Goal: Obtain resource: Obtain resource

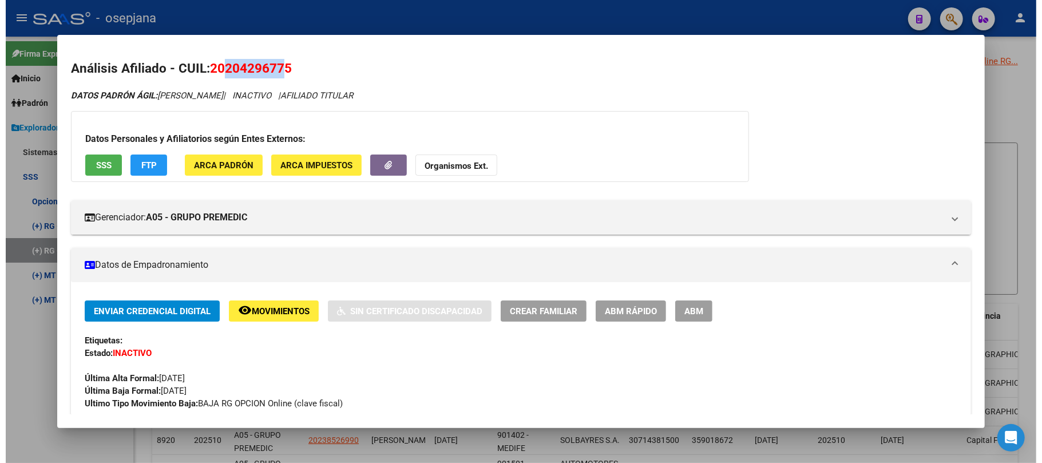
scroll to position [1, 0]
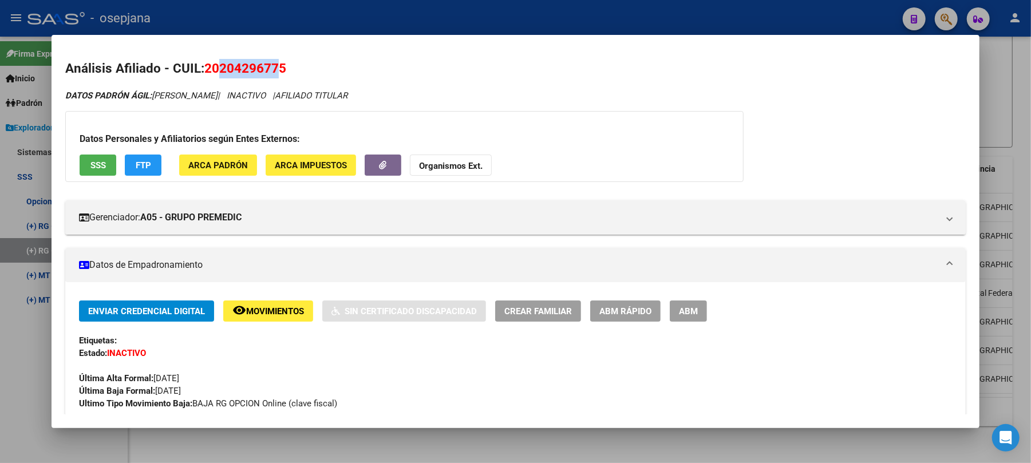
click at [836, 95] on div "DATOS PADRÓN ÁGIL: [PERSON_NAME] | INACTIVO | AFILIADO TITULAR" at bounding box center [515, 95] width 900 height 13
click at [441, 11] on div at bounding box center [515, 231] width 1031 height 463
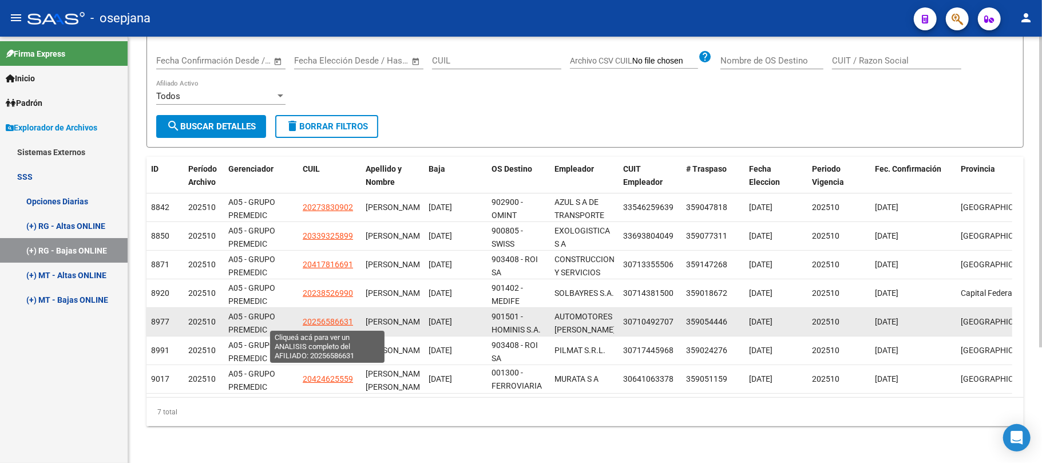
click at [343, 322] on span "20256586631" at bounding box center [328, 321] width 50 height 9
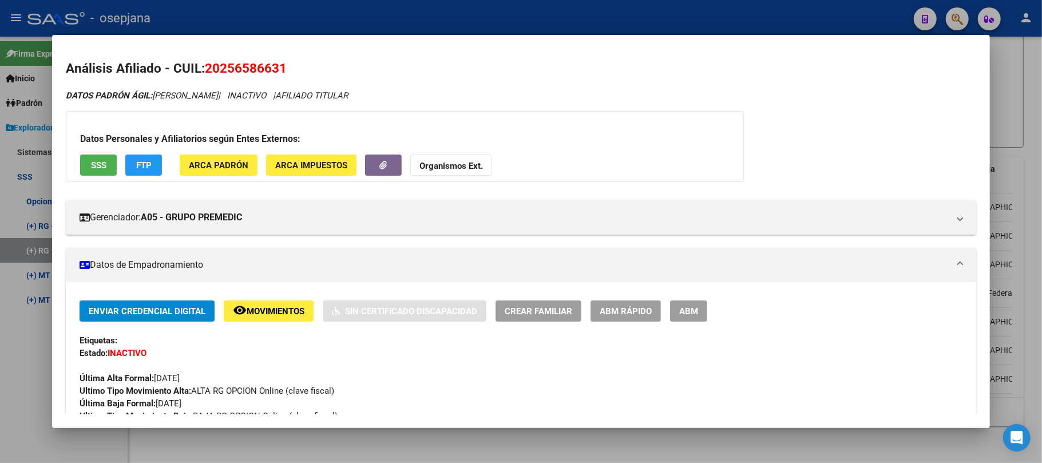
drag, startPoint x: 223, startPoint y: 70, endPoint x: 282, endPoint y: 69, distance: 59.0
click at [282, 69] on span "20256586631" at bounding box center [246, 68] width 82 height 15
copy span "25658663"
click at [294, 13] on div at bounding box center [521, 231] width 1042 height 463
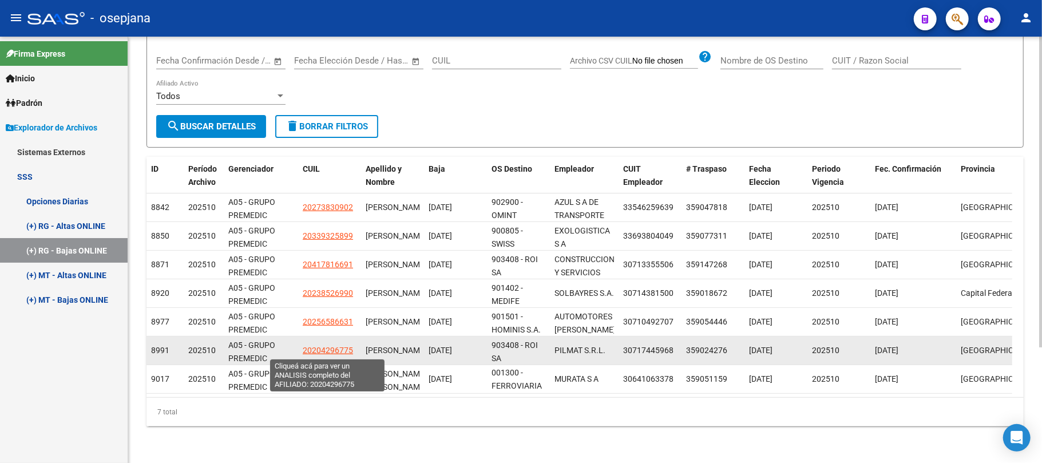
click at [327, 349] on span "20204296775" at bounding box center [328, 350] width 50 height 9
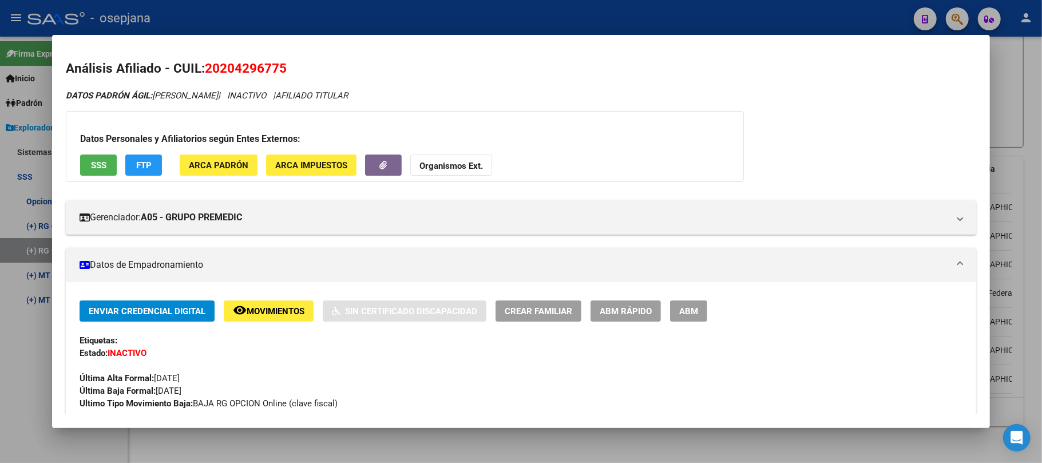
drag, startPoint x: 221, startPoint y: 66, endPoint x: 280, endPoint y: 66, distance: 59.0
click at [280, 66] on span "20204296775" at bounding box center [246, 68] width 82 height 15
copy span "20429677"
click at [319, 22] on div at bounding box center [521, 231] width 1042 height 463
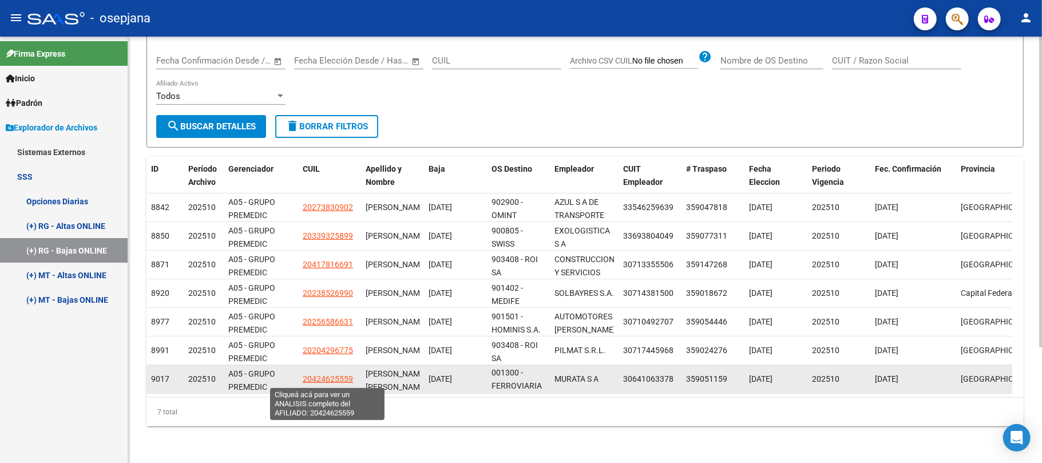
click at [331, 381] on span "20424625559" at bounding box center [328, 378] width 50 height 9
type textarea "20424625559"
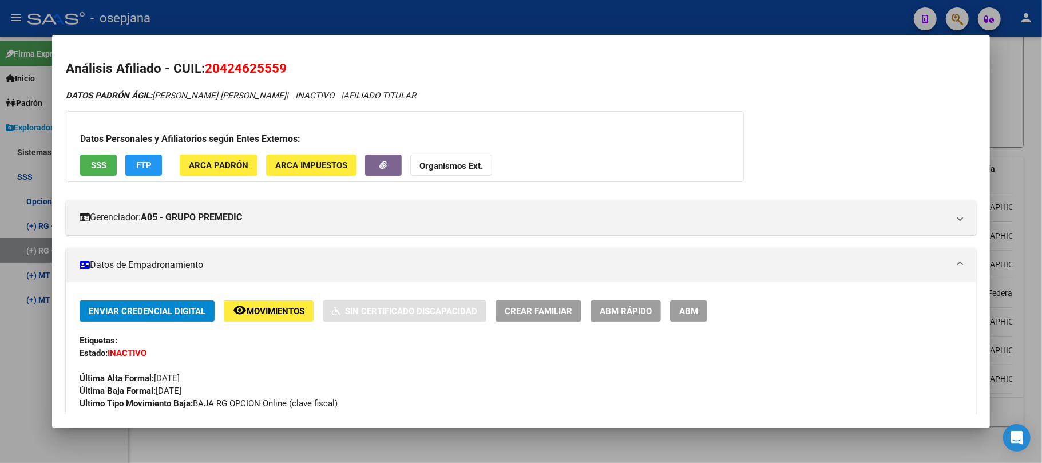
drag, startPoint x: 221, startPoint y: 65, endPoint x: 279, endPoint y: 70, distance: 58.6
click at [279, 70] on span "20424625559" at bounding box center [246, 68] width 82 height 15
copy span "42462555"
click at [484, 23] on div at bounding box center [521, 231] width 1042 height 463
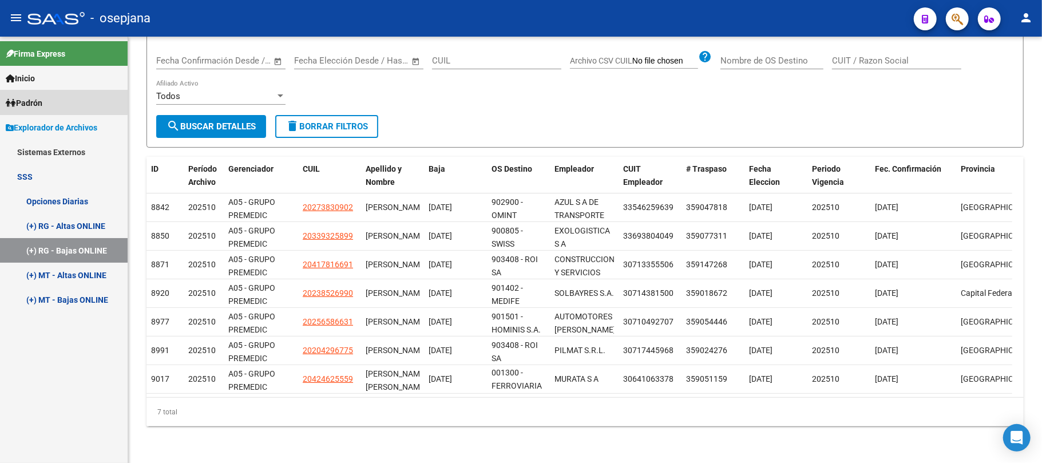
click at [42, 97] on span "Padrón" at bounding box center [24, 103] width 37 height 13
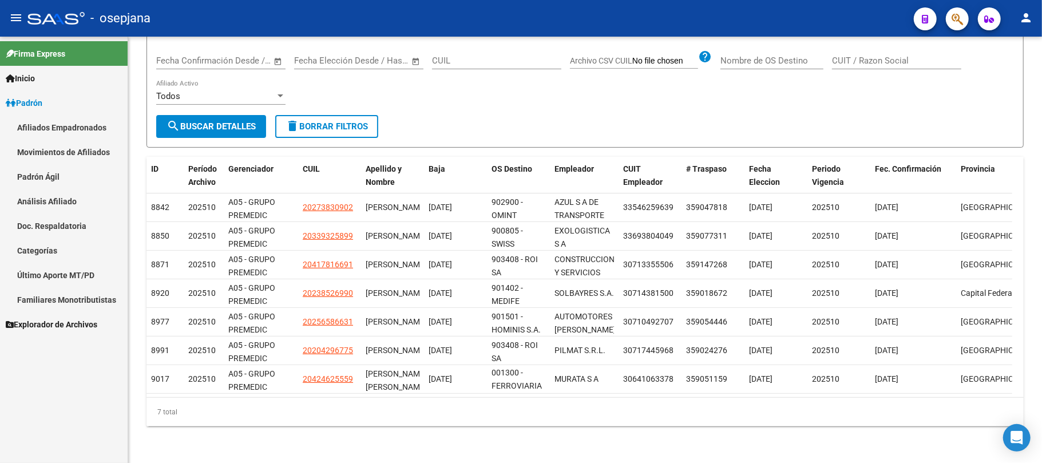
click at [52, 154] on link "Movimientos de Afiliados" at bounding box center [64, 152] width 128 height 25
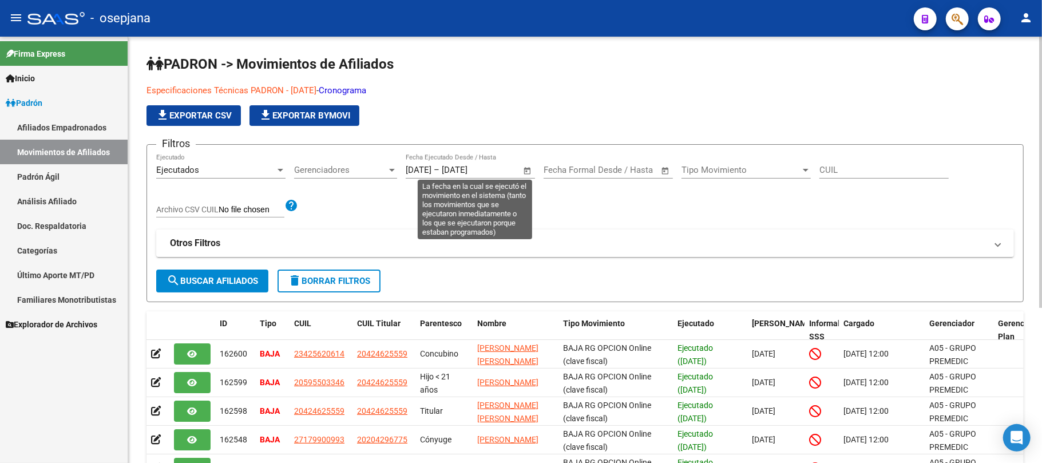
click at [527, 173] on span "Open calendar" at bounding box center [527, 170] width 27 height 27
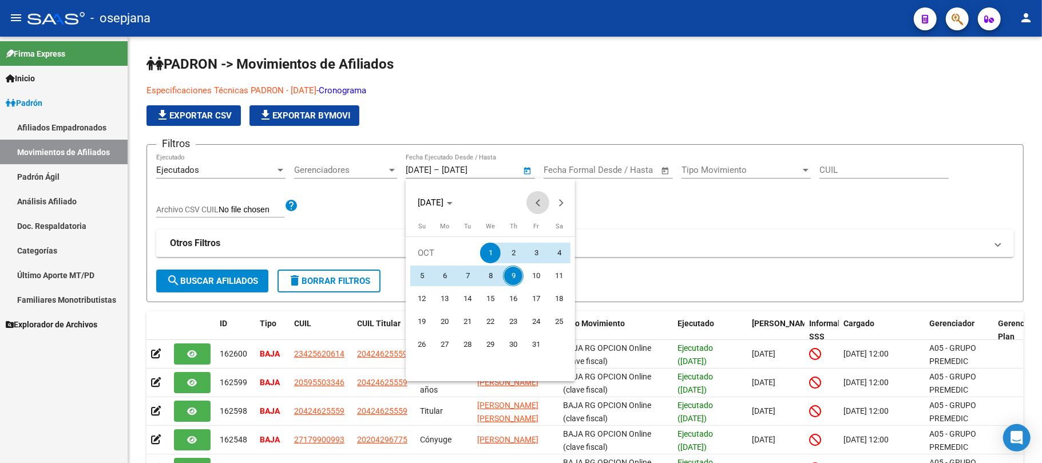
click at [541, 202] on button "Previous month" at bounding box center [538, 202] width 23 height 23
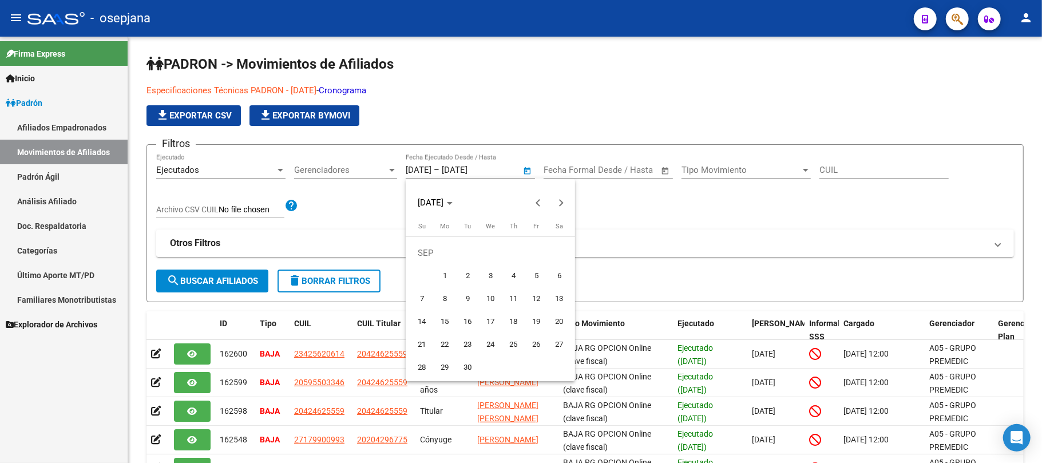
click at [516, 296] on span "11" at bounding box center [513, 298] width 21 height 21
type input "[DATE]"
click at [564, 204] on span "Next month" at bounding box center [560, 202] width 23 height 23
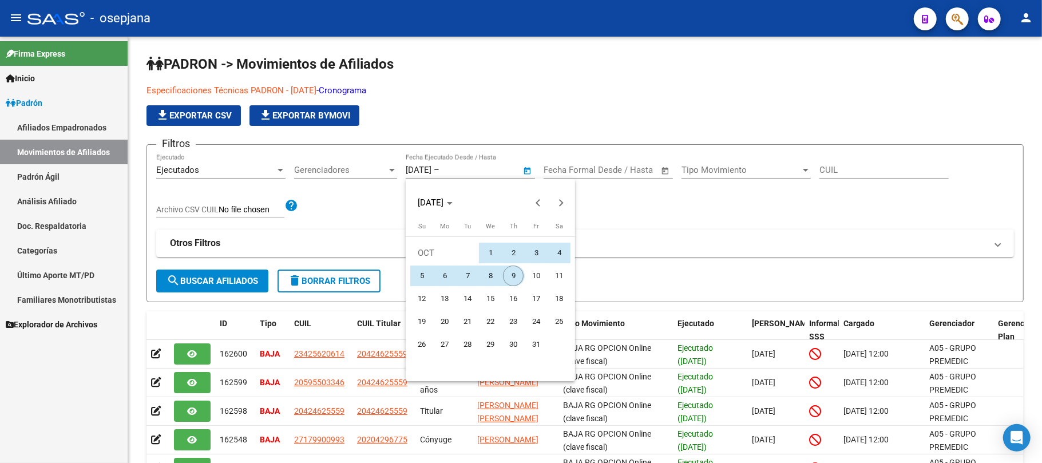
click at [513, 270] on span "9" at bounding box center [513, 276] width 21 height 21
type input "[DATE]"
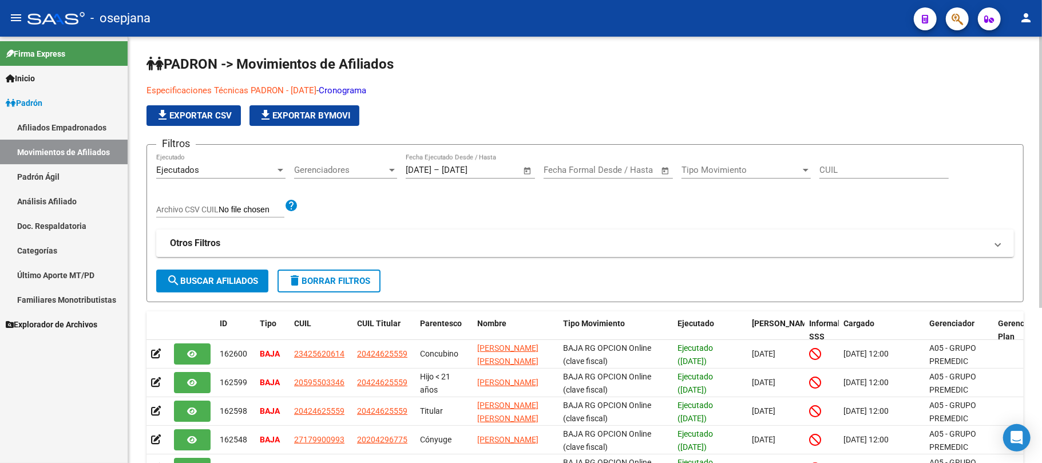
click at [227, 283] on span "search Buscar Afiliados" at bounding box center [213, 281] width 92 height 10
click at [189, 108] on button "file_download Exportar CSV" at bounding box center [194, 115] width 94 height 21
